Goal: Task Accomplishment & Management: Use online tool/utility

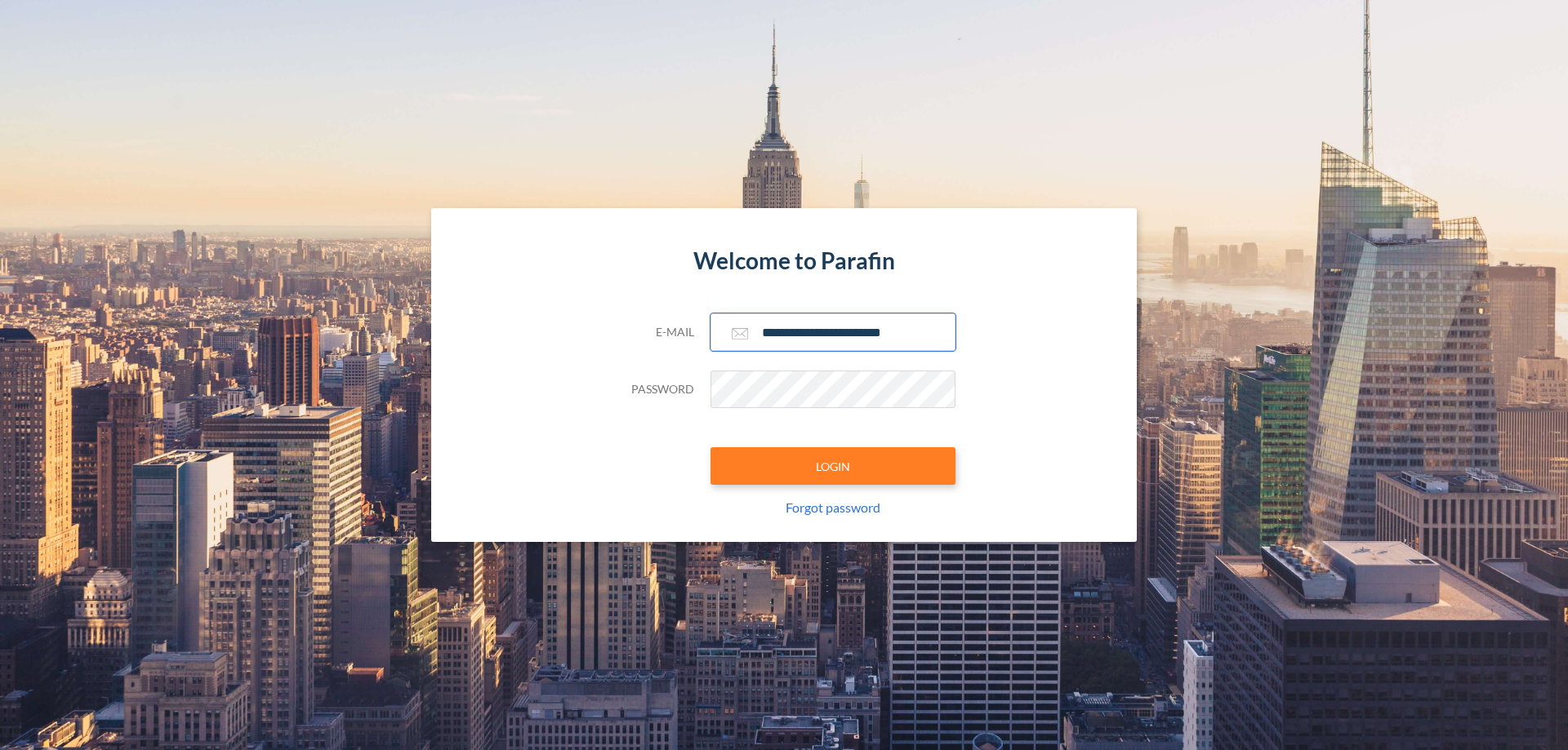
type input "**********"
click at [833, 466] on button "LOGIN" at bounding box center [833, 466] width 244 height 38
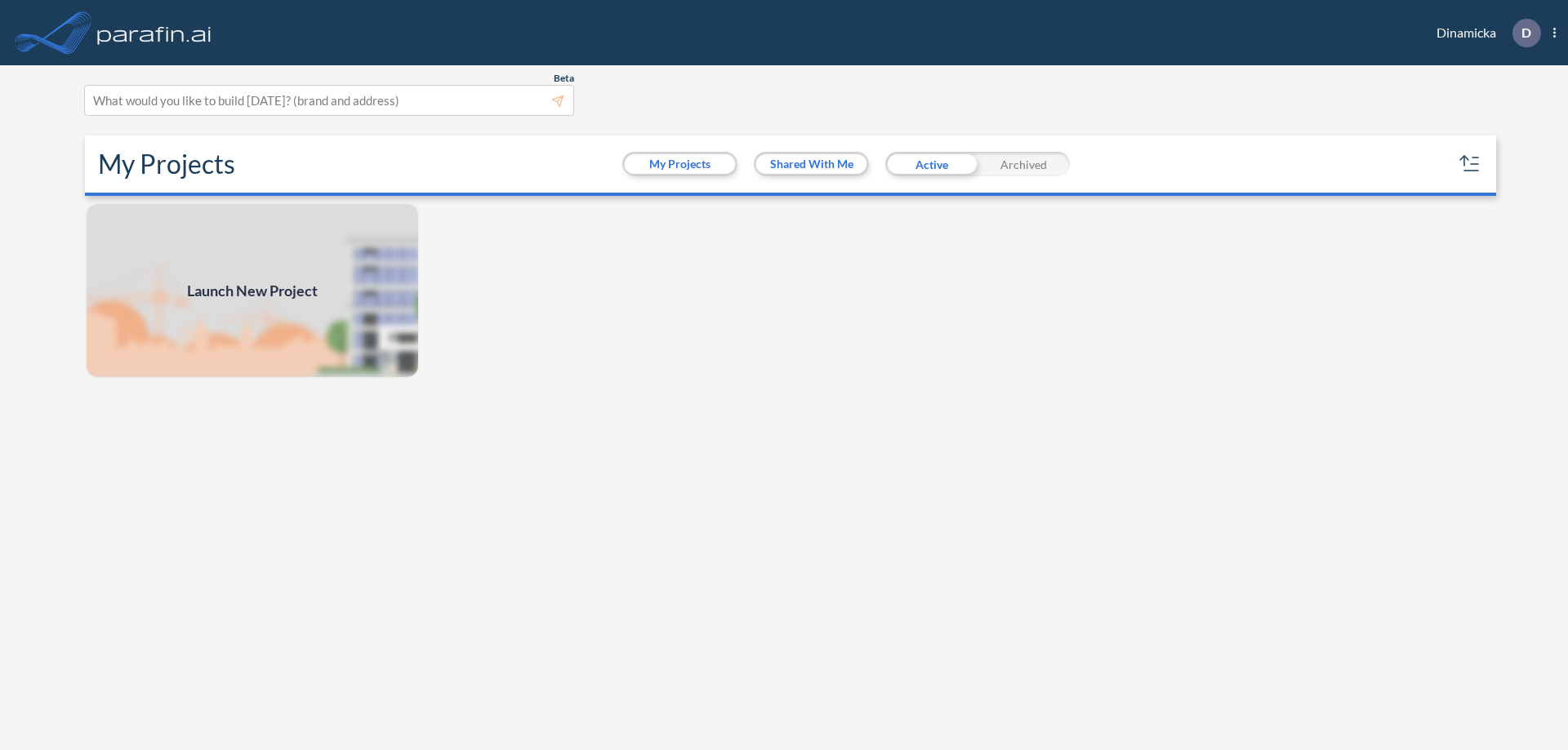
scroll to position [4, 0]
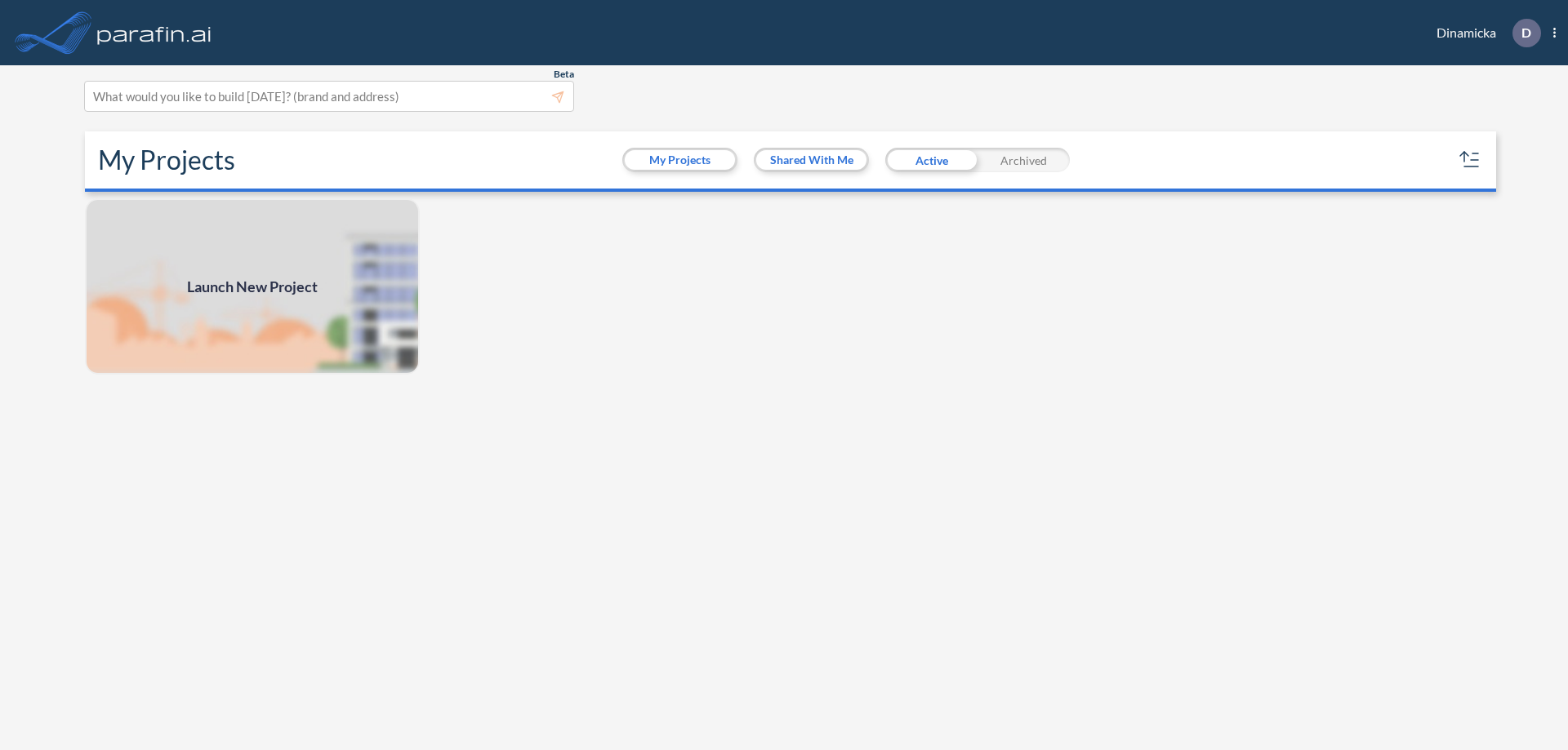
click at [252, 286] on span "Launch New Project" at bounding box center [251, 287] width 130 height 22
